Goal: Task Accomplishment & Management: Manage account settings

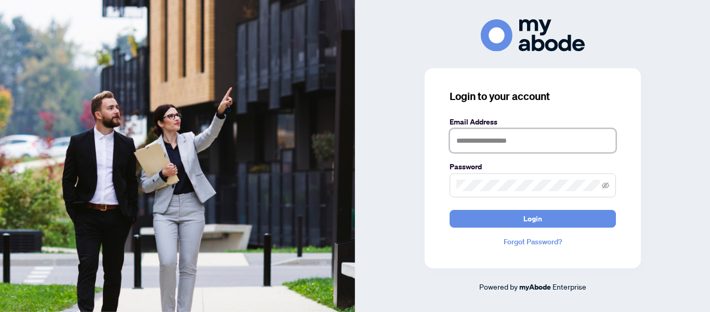
click at [538, 147] on input "text" at bounding box center [533, 140] width 166 height 24
type input "**********"
click at [450, 210] on button "Login" at bounding box center [533, 219] width 166 height 18
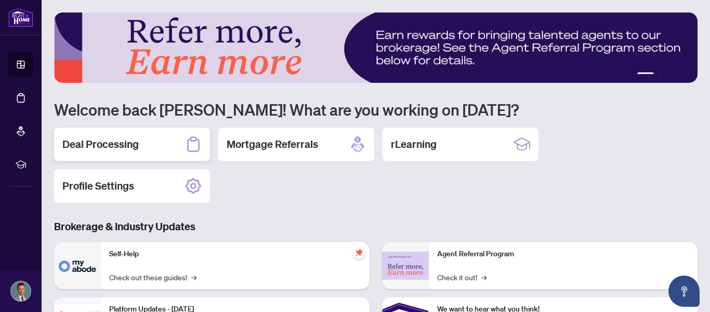
click at [100, 138] on h2 "Deal Processing" at bounding box center [100, 144] width 76 height 15
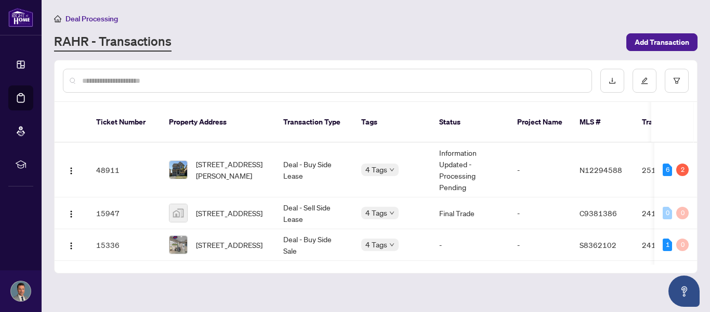
drag, startPoint x: 697, startPoint y: 146, endPoint x: 699, endPoint y: 161, distance: 14.6
click at [699, 161] on main "Deal Processing [PERSON_NAME] - Transactions Add Transaction Ticket Number Prop…" at bounding box center [376, 156] width 669 height 312
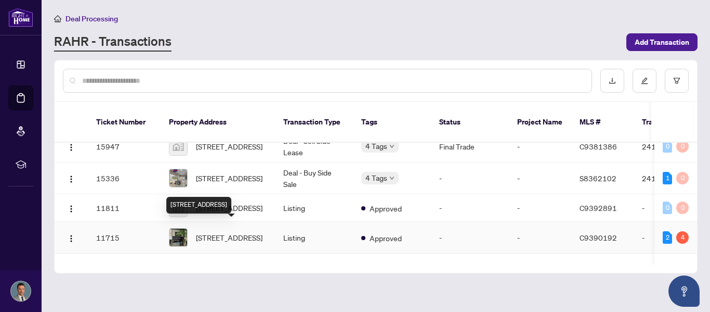
scroll to position [46, 0]
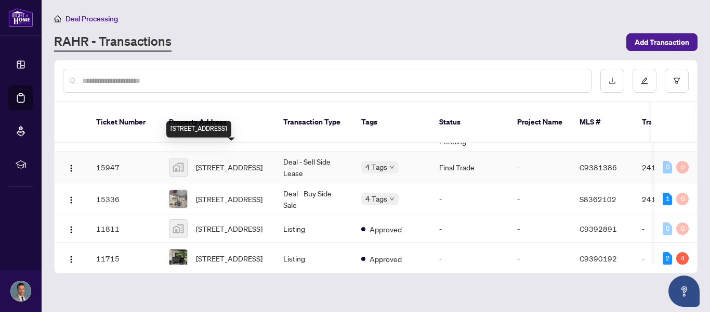
click at [214, 163] on span "[STREET_ADDRESS]" at bounding box center [229, 166] width 67 height 11
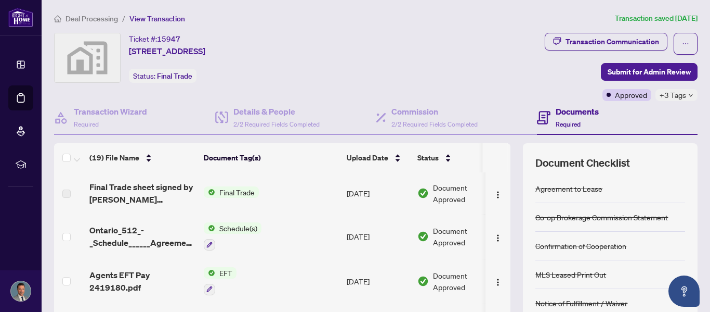
click at [113, 16] on span "Deal Processing" at bounding box center [92, 18] width 53 height 9
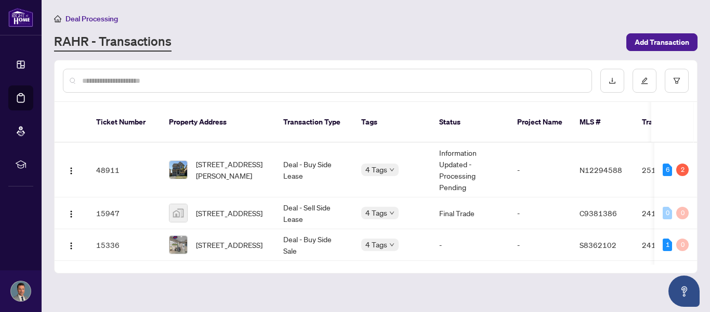
scroll to position [95, 0]
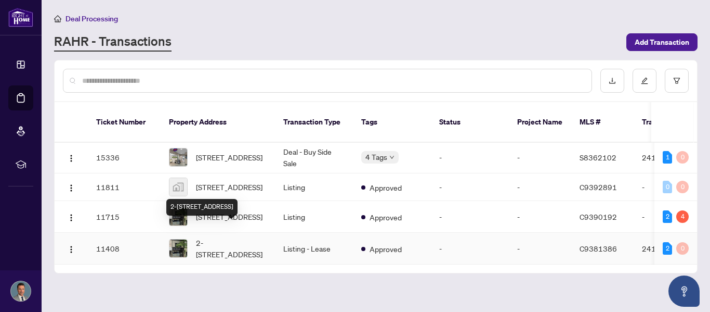
click at [223, 237] on span "2-[STREET_ADDRESS]" at bounding box center [231, 248] width 71 height 23
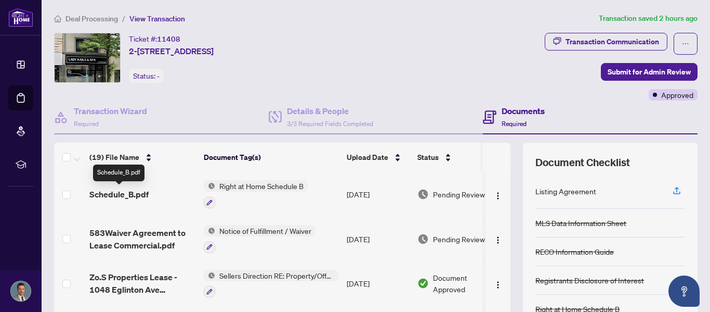
click at [139, 192] on span "Schedule_B.pdf" at bounding box center [118, 194] width 59 height 12
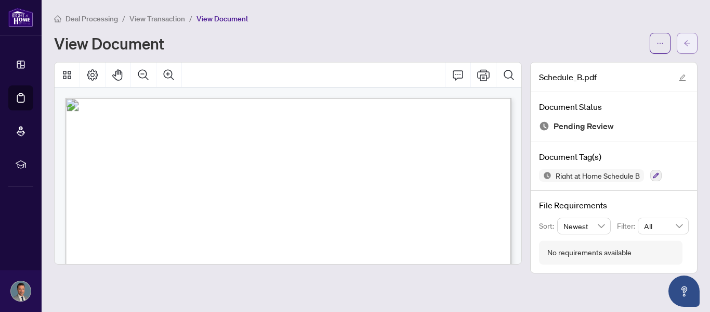
click at [690, 40] on icon "arrow-left" at bounding box center [687, 43] width 7 height 7
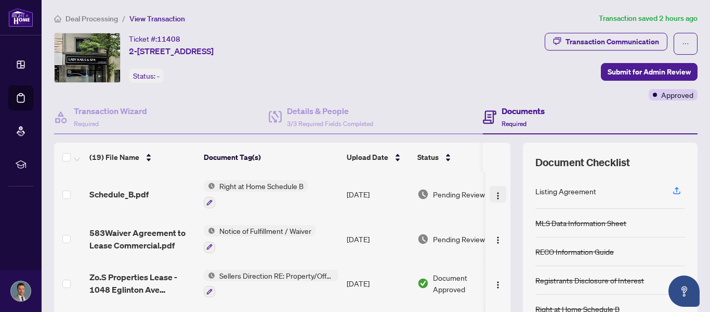
click at [496, 195] on img "button" at bounding box center [498, 195] width 8 height 8
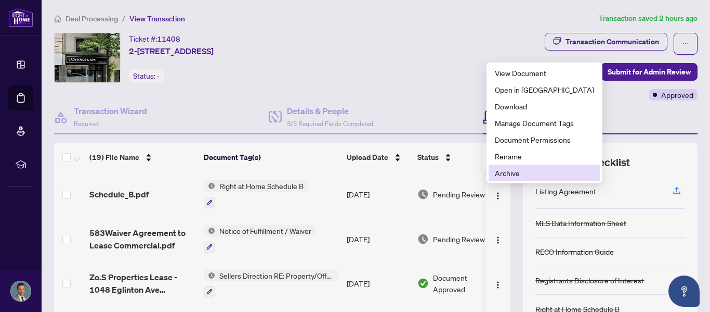
click at [501, 174] on span "Archive" at bounding box center [544, 172] width 99 height 11
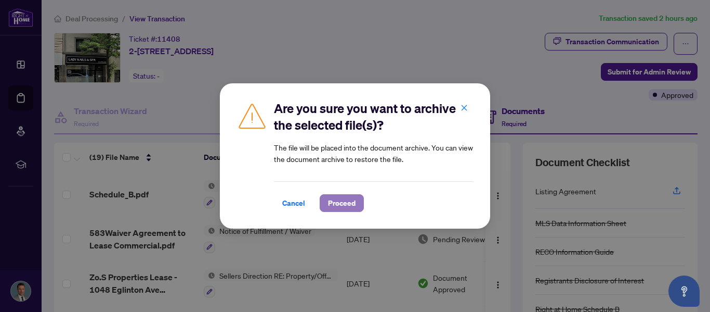
click at [354, 204] on span "Proceed" at bounding box center [342, 203] width 28 height 17
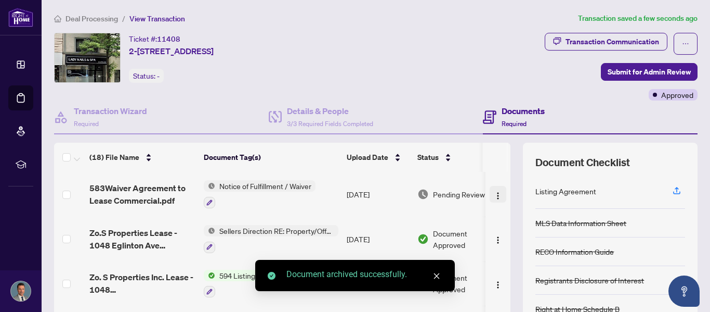
click at [495, 196] on img "button" at bounding box center [498, 195] width 8 height 8
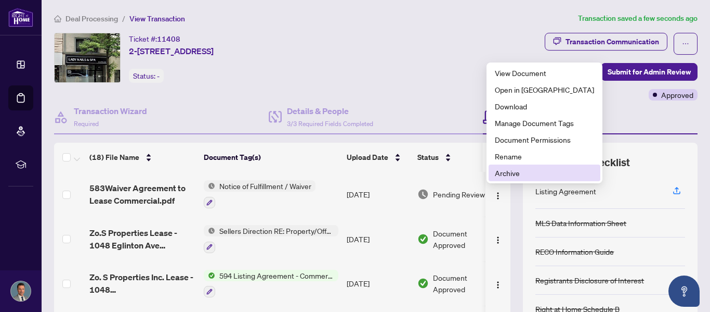
click at [498, 177] on span "Archive" at bounding box center [544, 172] width 99 height 11
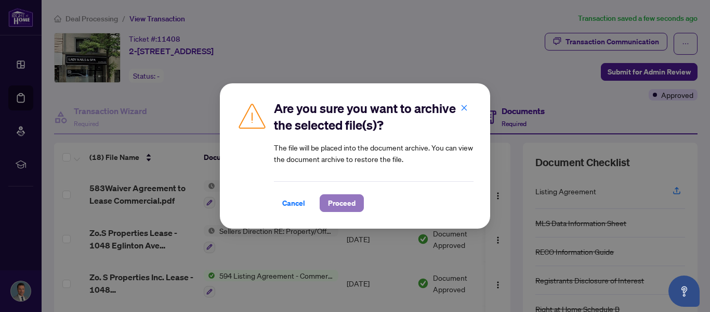
click at [340, 200] on span "Proceed" at bounding box center [342, 203] width 28 height 17
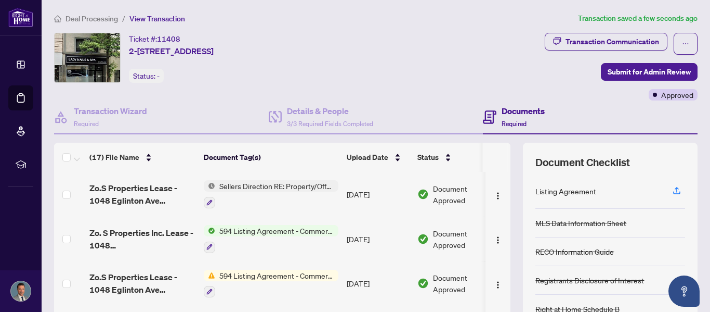
click at [104, 21] on span "Deal Processing" at bounding box center [92, 18] width 53 height 9
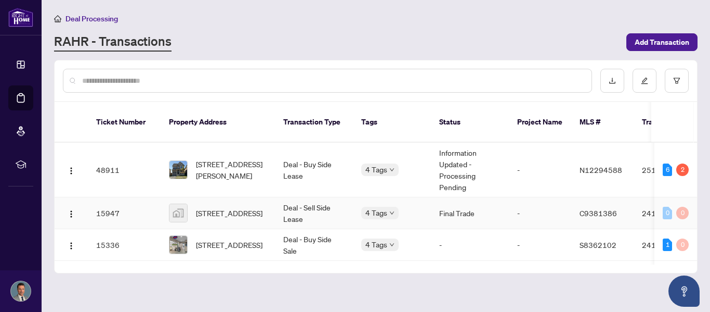
click at [292, 203] on td "Deal - Sell Side Lease" at bounding box center [314, 213] width 78 height 32
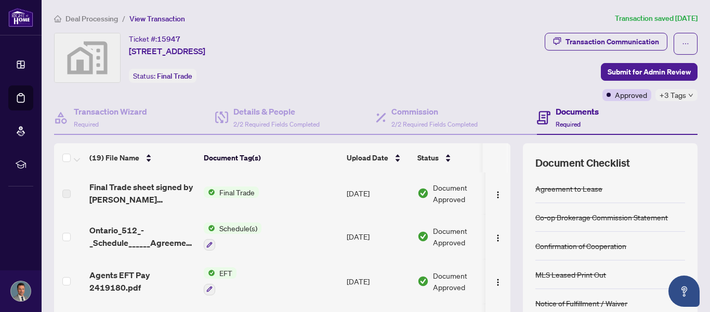
scroll to position [683, 0]
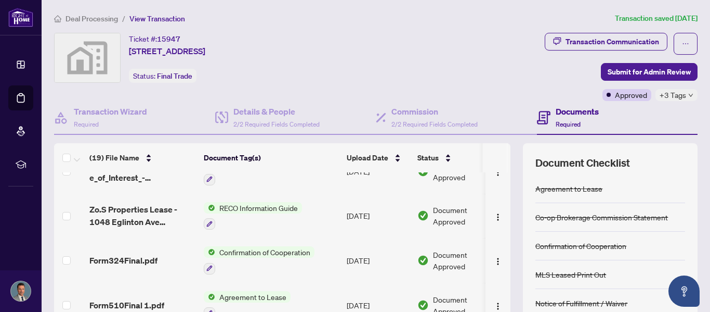
click at [488, 67] on div "Transaction Communication Submit for Admin Review Approved +3 Tags" at bounding box center [538, 67] width 321 height 68
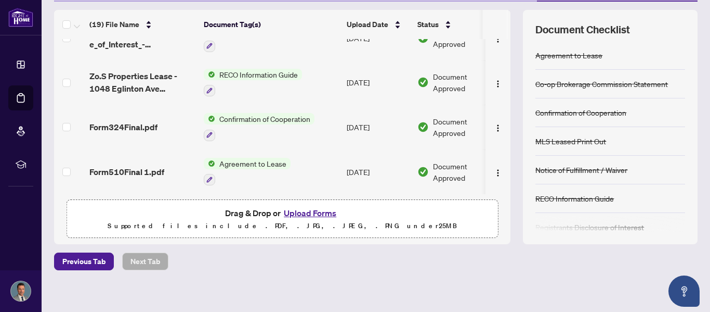
scroll to position [140, 0]
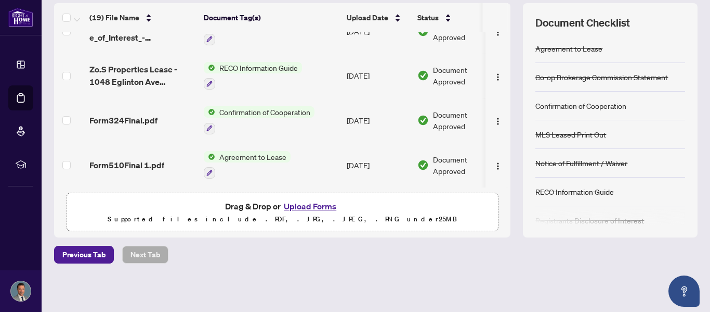
click at [302, 200] on button "Upload Forms" at bounding box center [310, 206] width 59 height 14
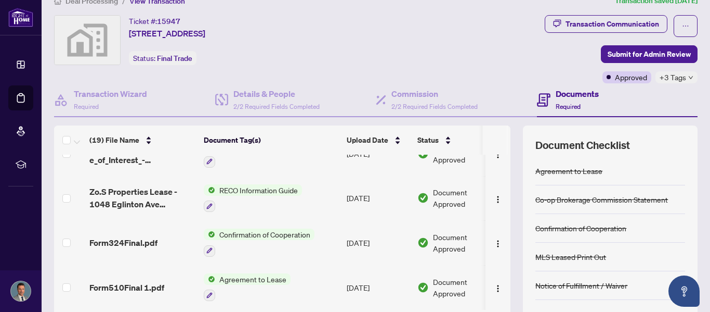
scroll to position [102, 0]
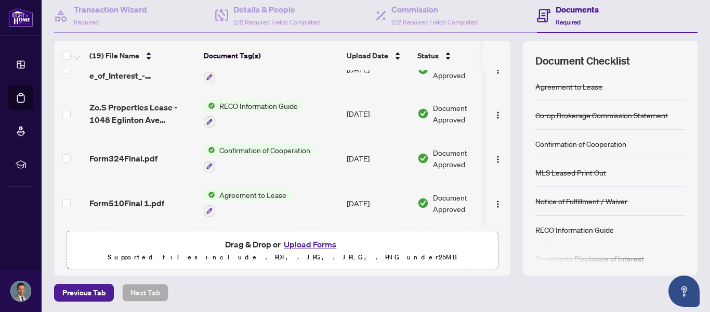
click at [317, 243] on button "Upload Forms" at bounding box center [310, 244] width 59 height 14
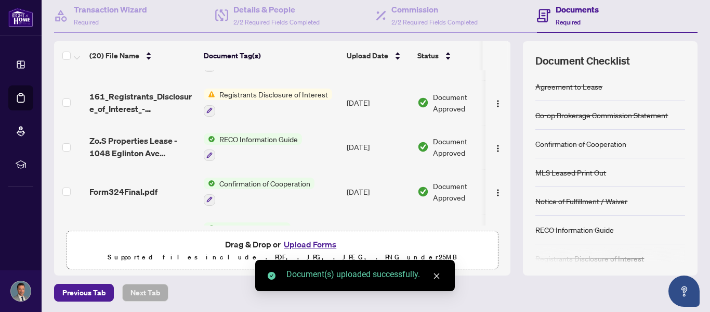
click at [306, 242] on button "Upload Forms" at bounding box center [310, 244] width 59 height 14
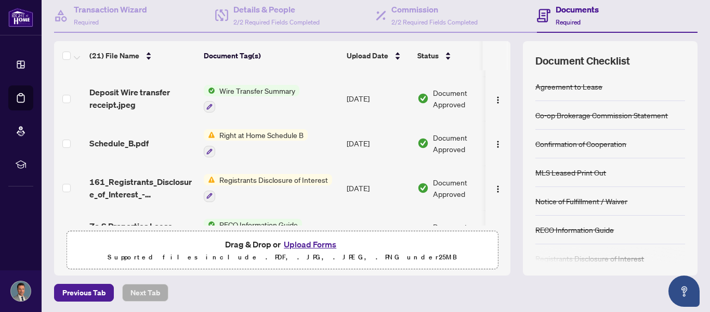
scroll to position [642, 0]
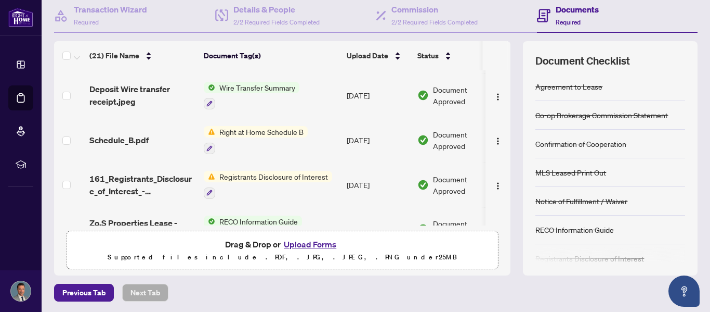
click at [256, 130] on span "Right at Home Schedule B" at bounding box center [261, 131] width 93 height 11
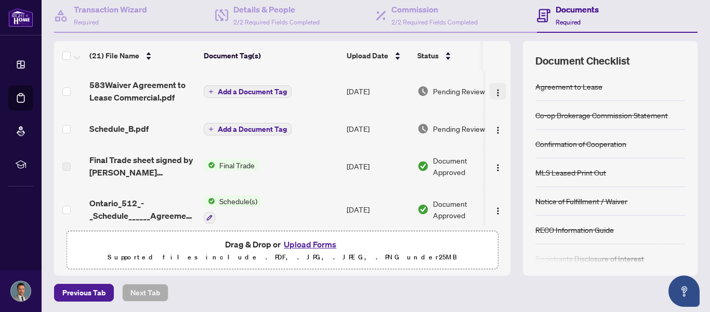
click at [497, 90] on img "button" at bounding box center [498, 92] width 8 height 8
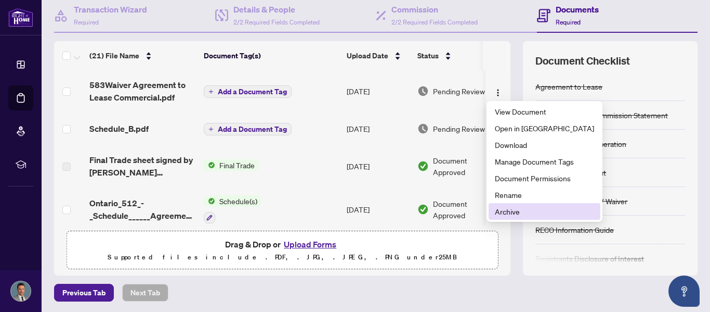
click at [503, 212] on span "Archive" at bounding box center [544, 210] width 99 height 11
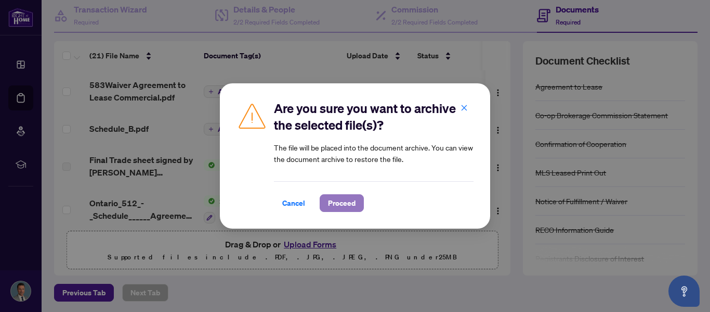
click at [342, 205] on span "Proceed" at bounding box center [342, 203] width 28 height 17
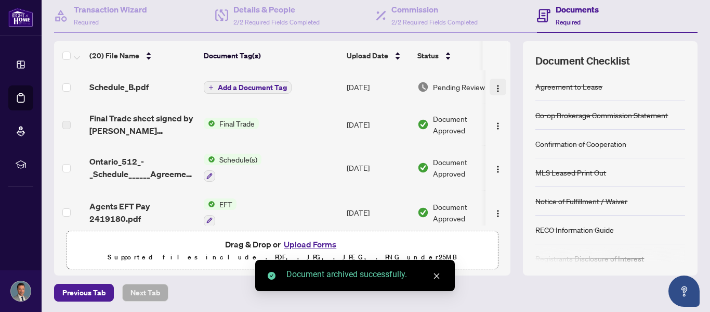
click at [493, 93] on button "button" at bounding box center [498, 87] width 17 height 17
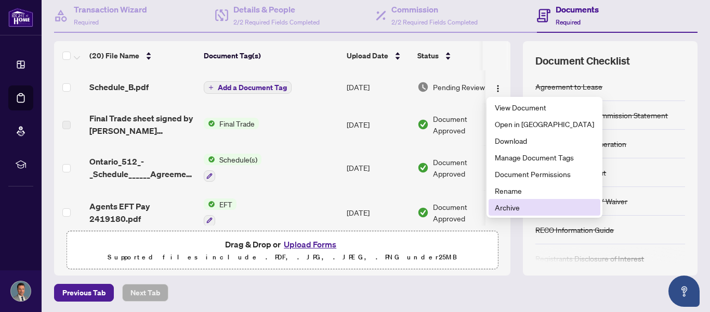
click at [497, 210] on span "Archive" at bounding box center [544, 206] width 99 height 11
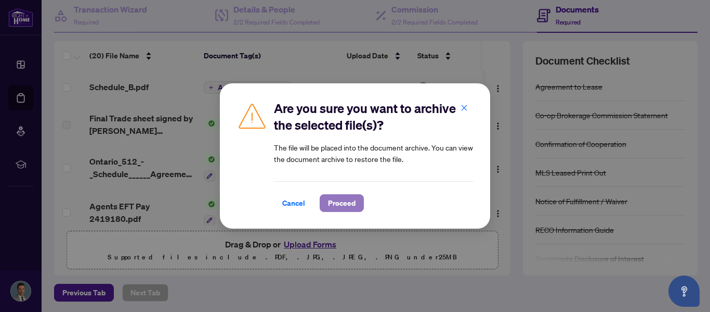
click at [348, 205] on span "Proceed" at bounding box center [342, 203] width 28 height 17
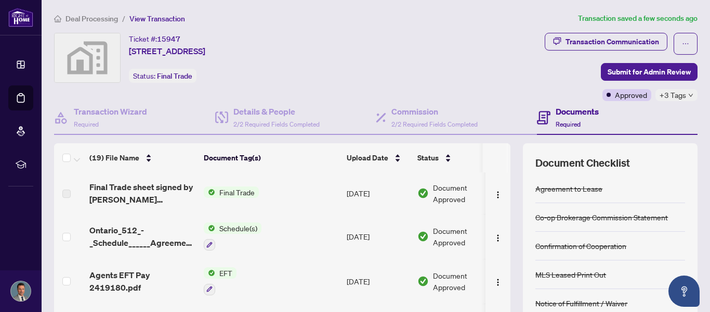
click at [75, 20] on span "Deal Processing" at bounding box center [92, 18] width 53 height 9
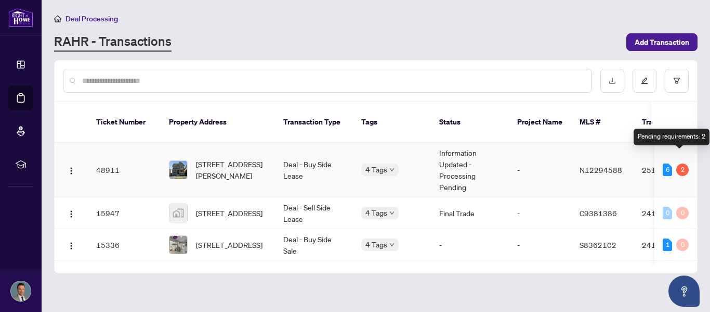
click at [683, 163] on div "2" at bounding box center [683, 169] width 12 height 12
click at [679, 163] on div "2" at bounding box center [683, 169] width 12 height 12
click at [445, 152] on td "Information Updated - Processing Pending" at bounding box center [470, 170] width 78 height 55
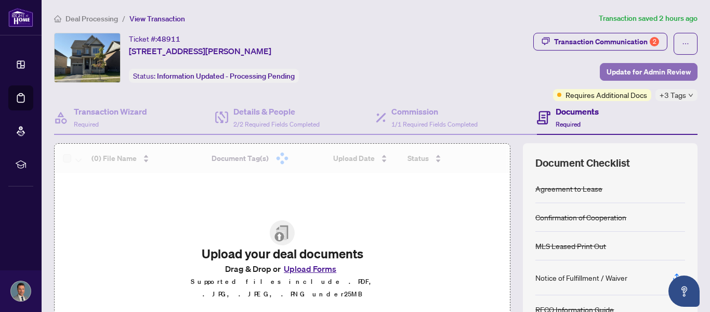
click at [676, 69] on span "Update for Admin Review" at bounding box center [649, 71] width 84 height 17
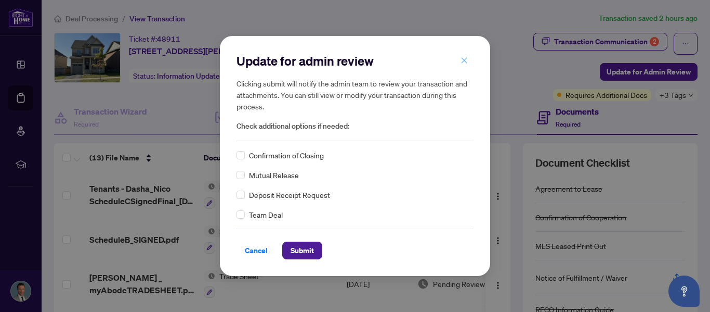
click at [463, 61] on icon "close" at bounding box center [464, 60] width 7 height 7
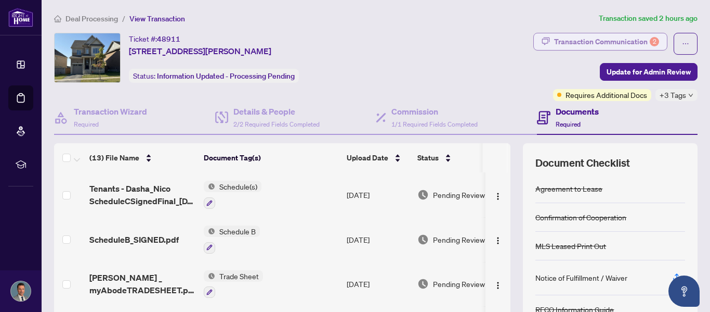
click at [592, 33] on div "Transaction Communication 2" at bounding box center [606, 41] width 105 height 17
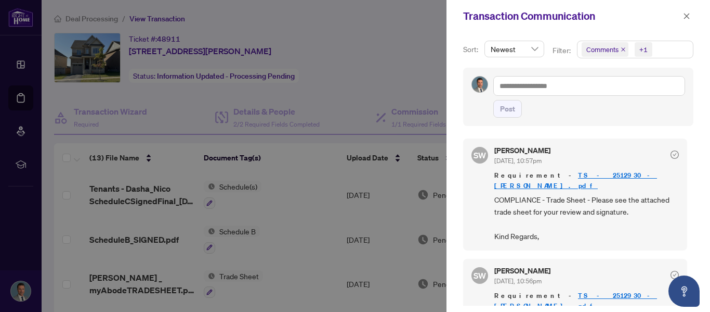
click at [376, 70] on div at bounding box center [355, 156] width 710 height 312
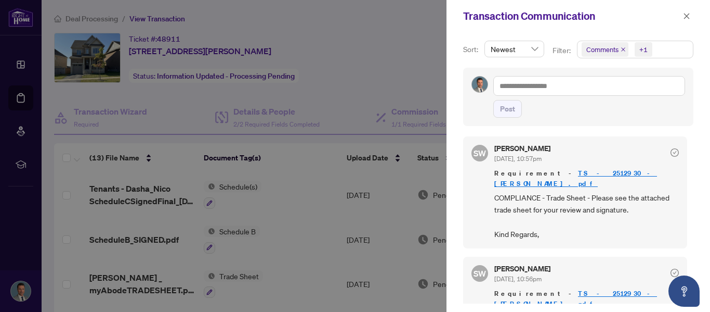
click at [585, 289] on link "TS - 2512930 - [PERSON_NAME].pdf" at bounding box center [576, 298] width 163 height 19
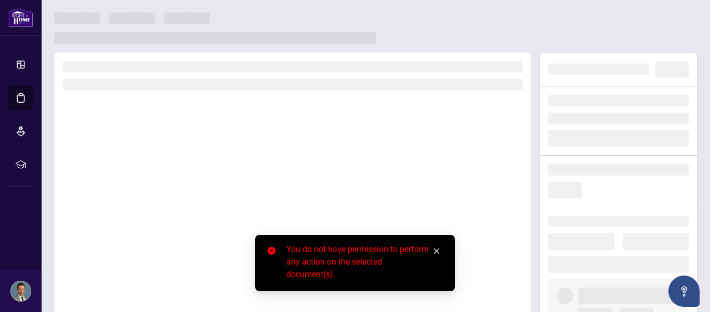
click at [439, 252] on icon "close" at bounding box center [436, 250] width 7 height 7
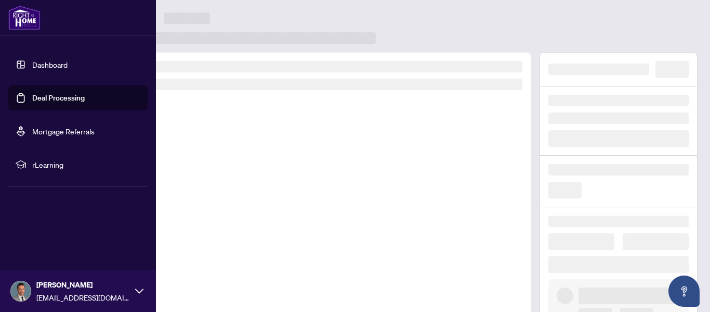
click at [50, 102] on link "Deal Processing" at bounding box center [58, 97] width 53 height 9
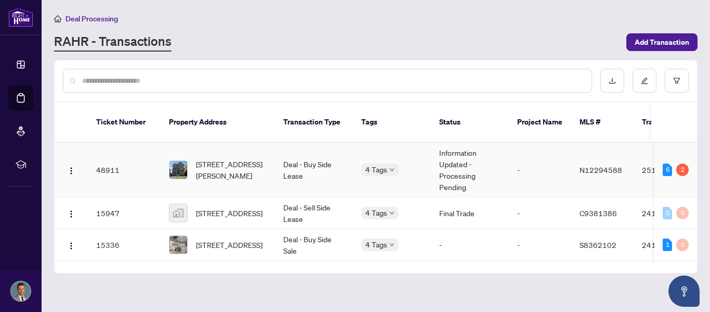
click at [196, 158] on span "[STREET_ADDRESS][PERSON_NAME]" at bounding box center [231, 169] width 71 height 23
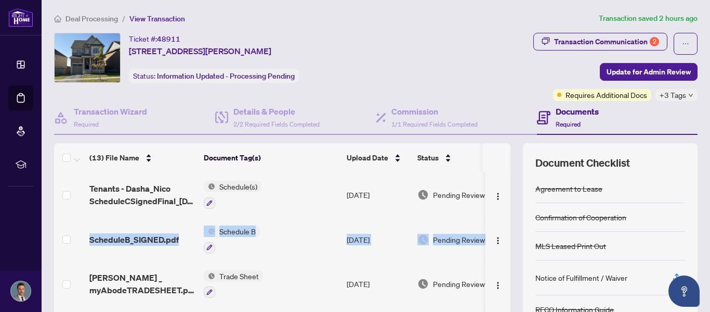
drag, startPoint x: 507, startPoint y: 179, endPoint x: 512, endPoint y: 217, distance: 38.8
click at [512, 217] on div "(13) File Name Document Tag(s) Upload Date Status Tenants - Dasha_Nico Schedule…" at bounding box center [376, 260] width 644 height 234
click at [355, 42] on div "Ticket #: 48911 9 Stych St, New Tecumseth, Ontario L0G 1W0, Canada Status: Info…" at bounding box center [234, 58] width 360 height 50
